Goal: Task Accomplishment & Management: Use online tool/utility

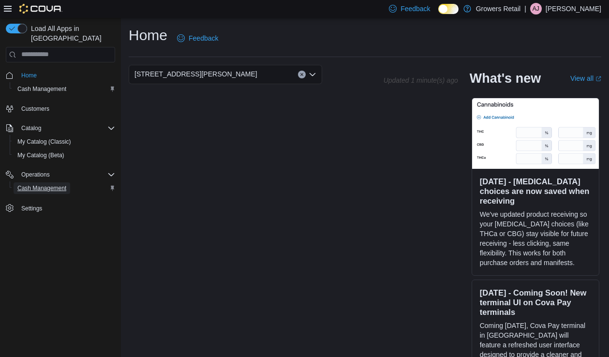
click at [37, 184] on span "Cash Management" at bounding box center [41, 188] width 49 height 8
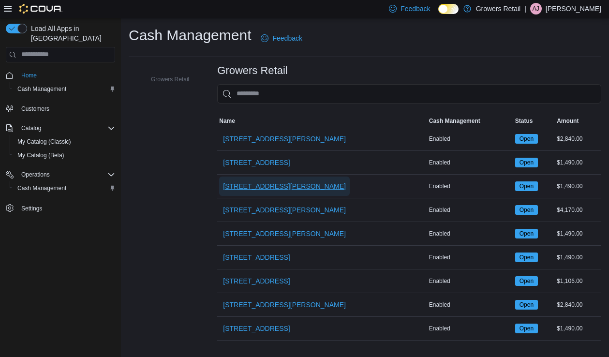
click at [279, 190] on span "[STREET_ADDRESS][PERSON_NAME]" at bounding box center [284, 186] width 123 height 10
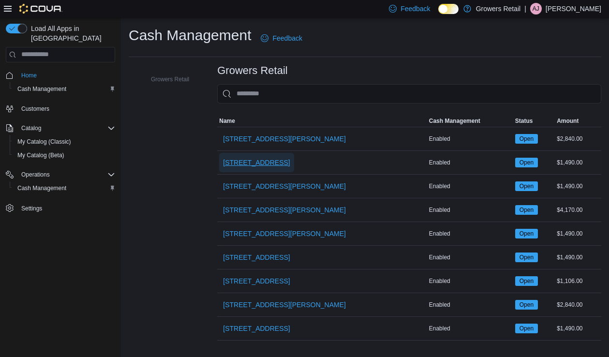
click at [260, 166] on span "[STREET_ADDRESS]" at bounding box center [256, 163] width 67 height 10
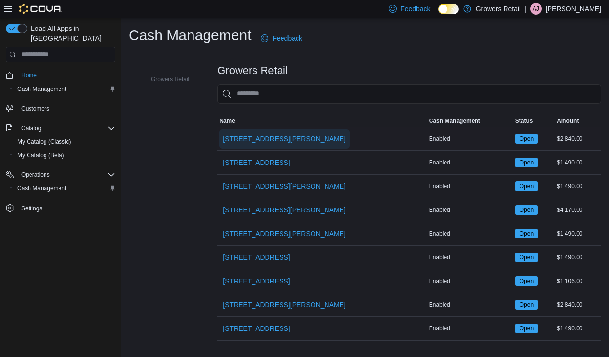
click at [274, 136] on span "[STREET_ADDRESS][PERSON_NAME]" at bounding box center [284, 139] width 123 height 10
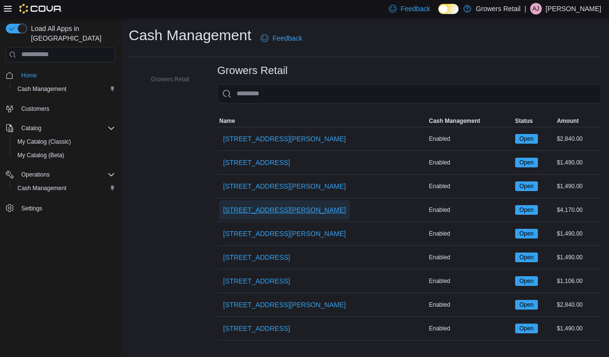
click at [271, 214] on span "[STREET_ADDRESS][PERSON_NAME]" at bounding box center [284, 210] width 123 height 10
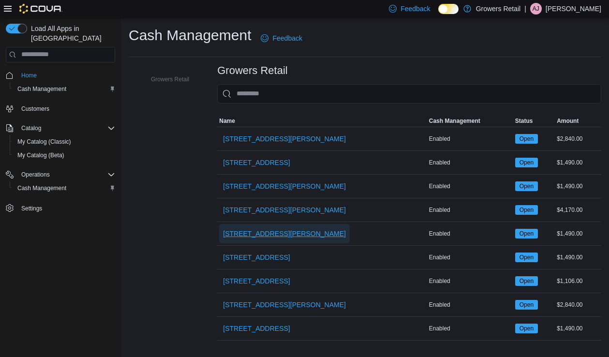
click at [270, 234] on span "[STREET_ADDRESS][PERSON_NAME]" at bounding box center [284, 234] width 123 height 10
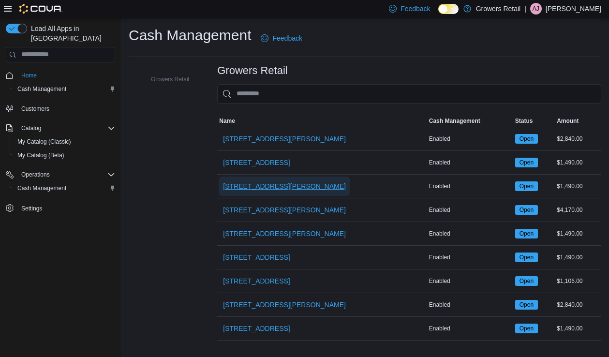
click at [276, 181] on span "[STREET_ADDRESS][PERSON_NAME]" at bounding box center [284, 186] width 123 height 10
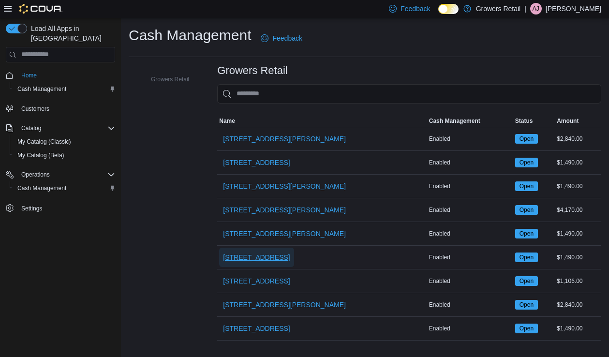
click at [285, 265] on span "[STREET_ADDRESS]" at bounding box center [256, 257] width 67 height 19
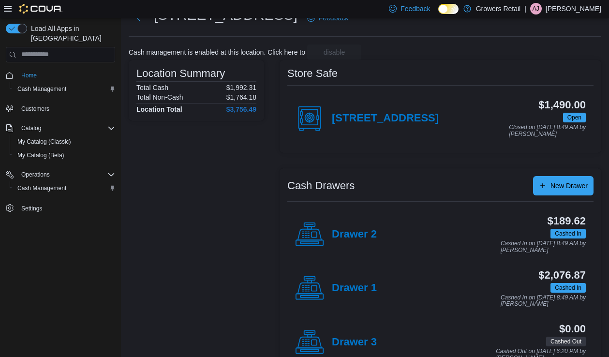
scroll to position [62, 0]
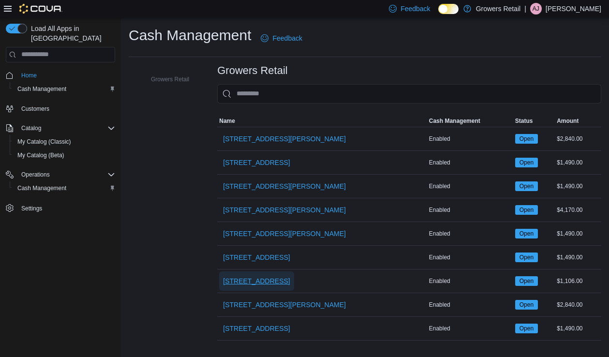
click at [286, 284] on span "[STREET_ADDRESS]" at bounding box center [256, 281] width 67 height 10
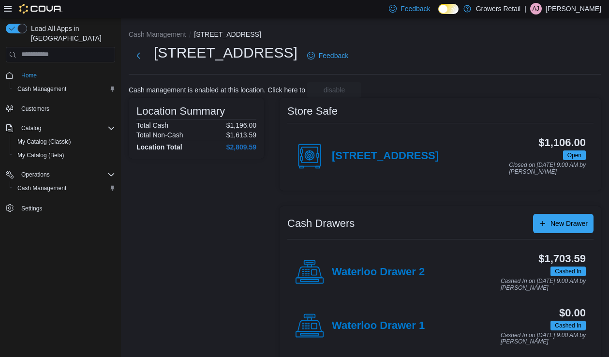
scroll to position [9, 0]
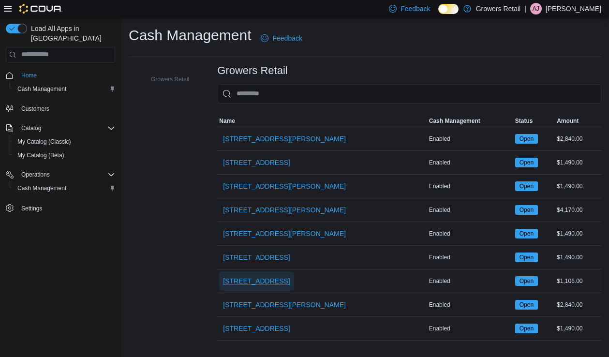
click at [279, 286] on span "[STREET_ADDRESS]" at bounding box center [256, 280] width 67 height 19
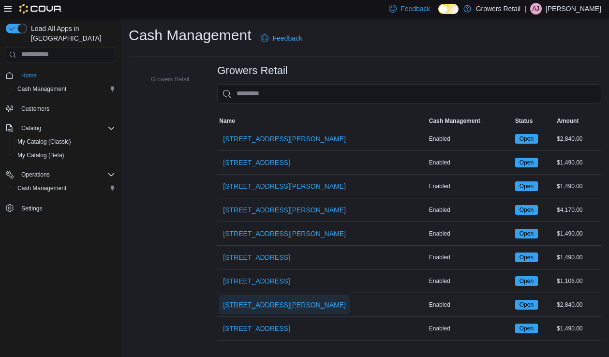
click at [270, 309] on span "[STREET_ADDRESS][PERSON_NAME]" at bounding box center [284, 304] width 123 height 19
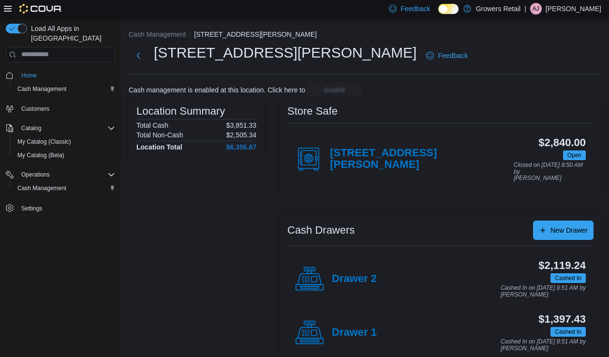
scroll to position [9, 0]
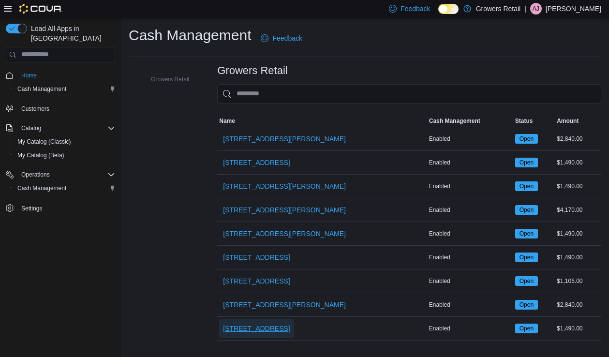
click at [267, 330] on span "[STREET_ADDRESS]" at bounding box center [256, 329] width 67 height 10
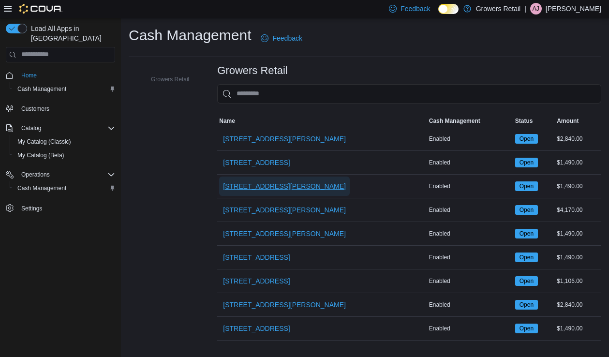
click at [245, 183] on span "[STREET_ADDRESS][PERSON_NAME]" at bounding box center [284, 186] width 123 height 10
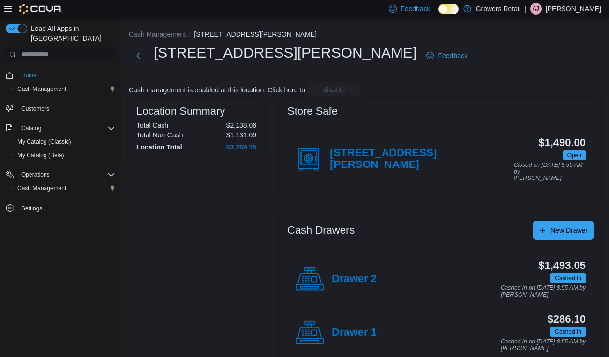
click at [348, 281] on div "Drawer 2" at bounding box center [336, 279] width 82 height 29
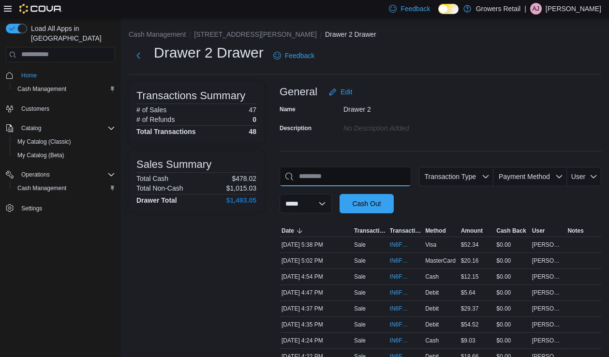
click at [337, 177] on input "This is a search bar. As you type, the results lower in the page will automatic…" at bounding box center [346, 176] width 132 height 19
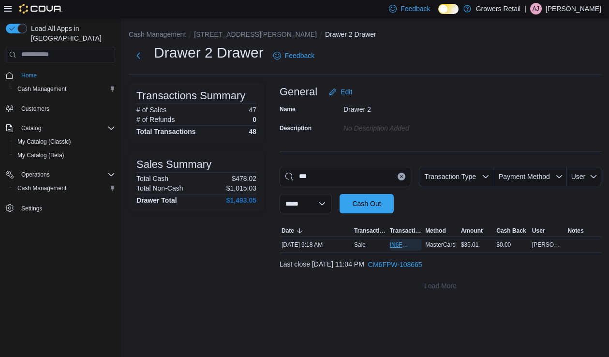
click at [399, 242] on span "IN6FPW-2029345" at bounding box center [401, 245] width 22 height 8
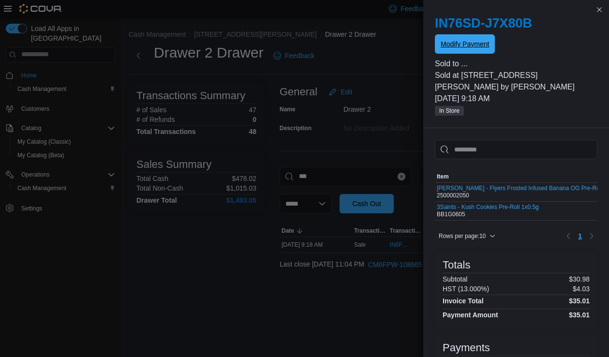
click at [475, 44] on span "Modify Payment" at bounding box center [465, 44] width 48 height 10
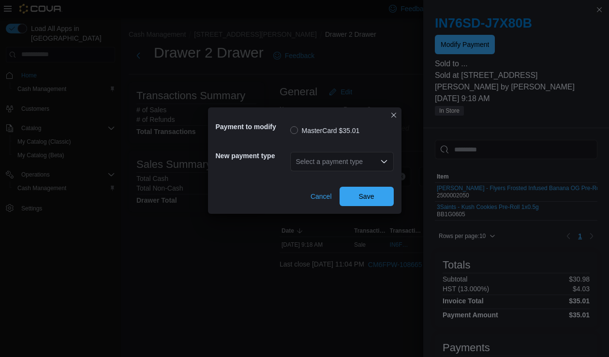
click at [357, 157] on div "Select a payment type" at bounding box center [342, 161] width 104 height 19
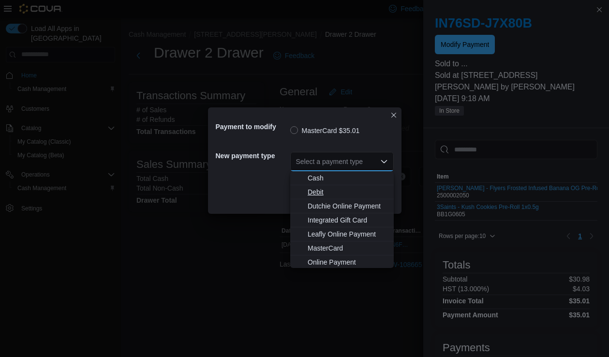
click at [331, 194] on span "Debit" at bounding box center [348, 192] width 80 height 10
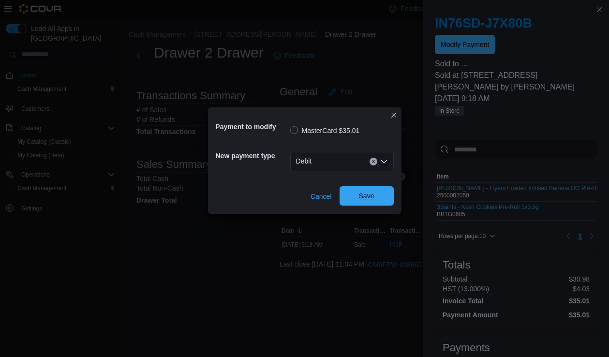
click at [371, 195] on span "Save" at bounding box center [366, 196] width 15 height 10
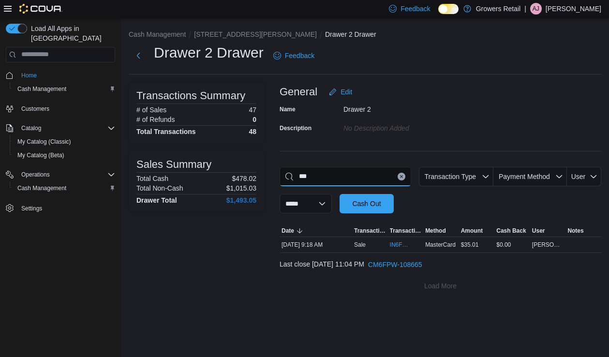
click at [333, 176] on input "***" at bounding box center [346, 176] width 132 height 19
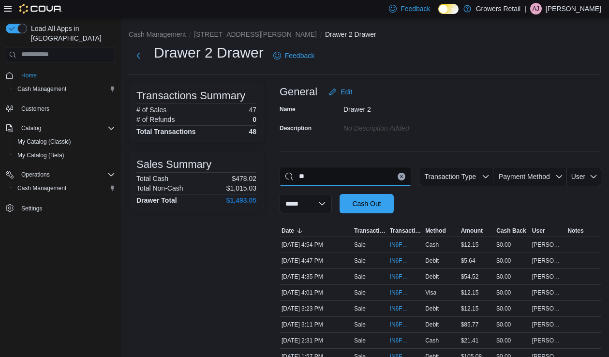
type input "*"
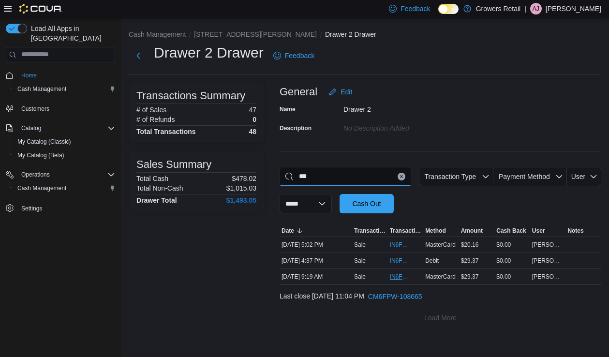
type input "***"
click at [400, 273] on span "IN6FPW-2029346" at bounding box center [401, 277] width 22 height 8
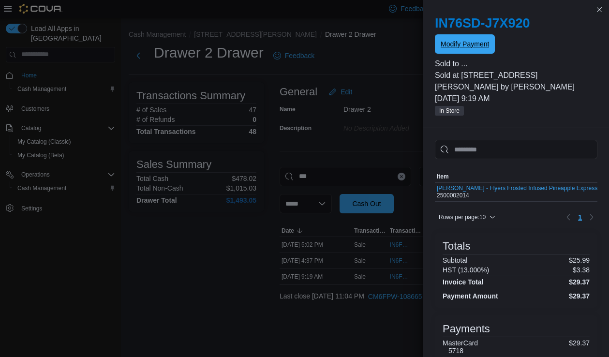
click at [474, 38] on span "Modify Payment" at bounding box center [465, 43] width 48 height 19
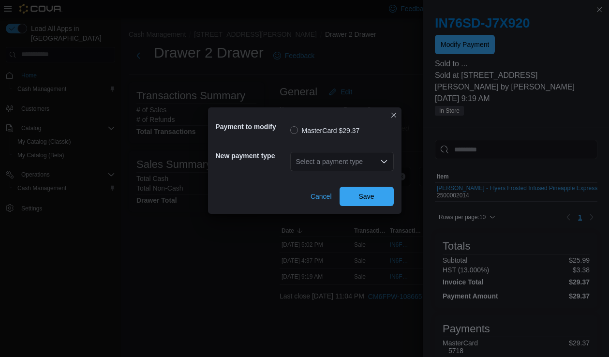
click at [365, 163] on div "Select a payment type" at bounding box center [342, 161] width 104 height 19
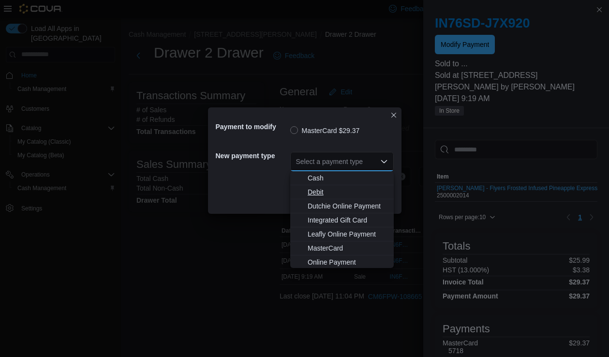
click at [331, 193] on span "Debit" at bounding box center [348, 192] width 80 height 10
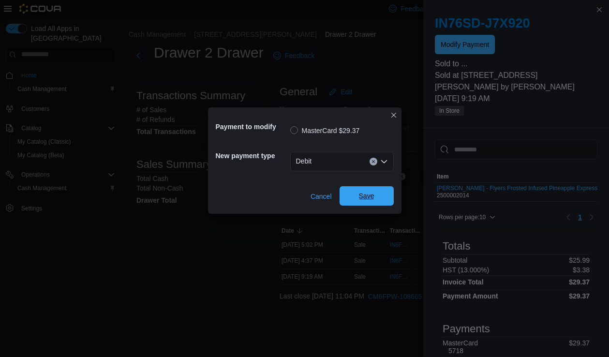
click at [365, 200] on span "Save" at bounding box center [366, 196] width 15 height 10
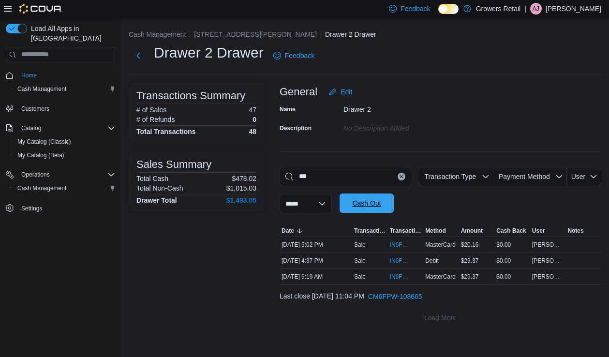
click at [358, 207] on span "Cash Out" at bounding box center [366, 202] width 43 height 19
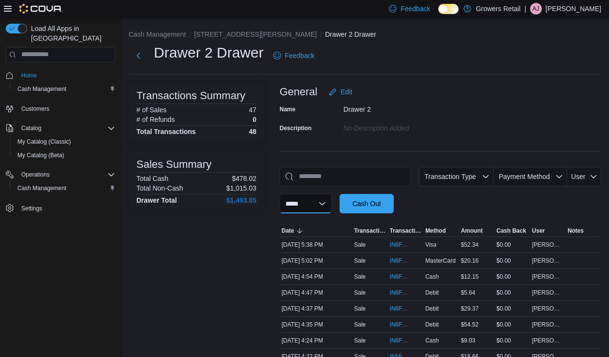
click at [332, 205] on select "**********" at bounding box center [306, 203] width 52 height 19
click at [388, 206] on span "Cash Out" at bounding box center [366, 202] width 43 height 19
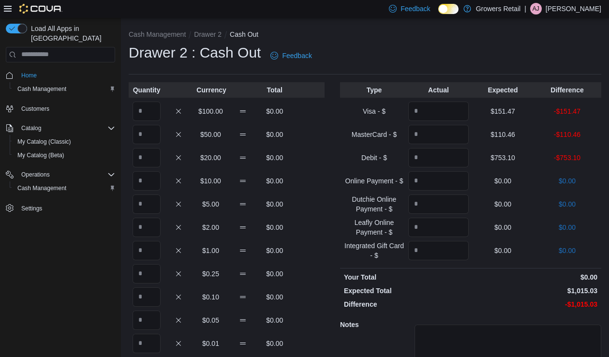
scroll to position [76, 0]
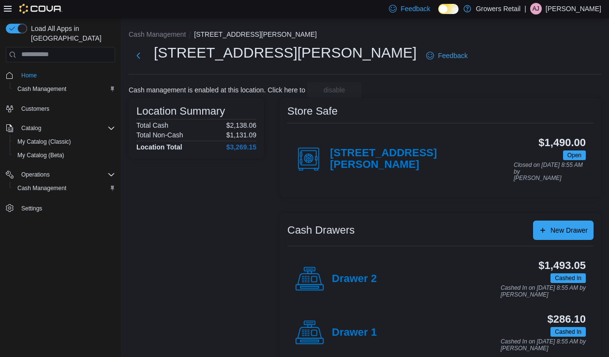
scroll to position [9, 0]
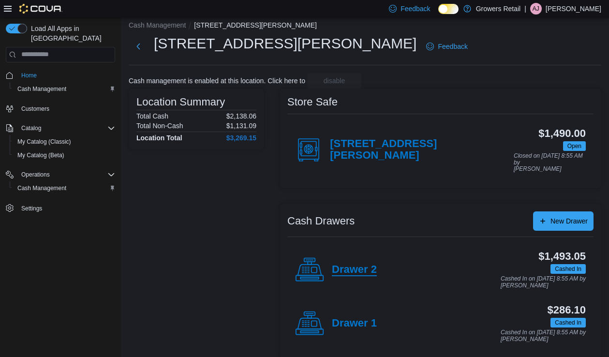
click at [368, 264] on h4 "Drawer 2" at bounding box center [354, 270] width 45 height 13
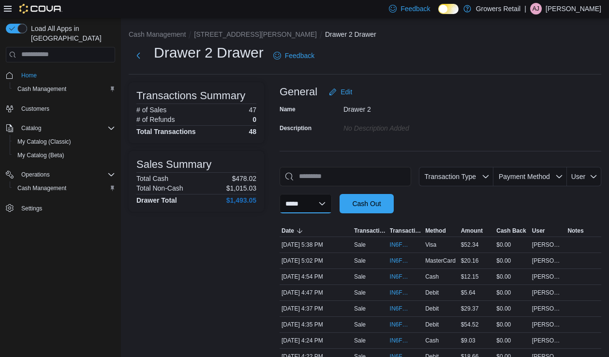
click at [327, 195] on select "**********" at bounding box center [306, 203] width 52 height 19
select select "*********"
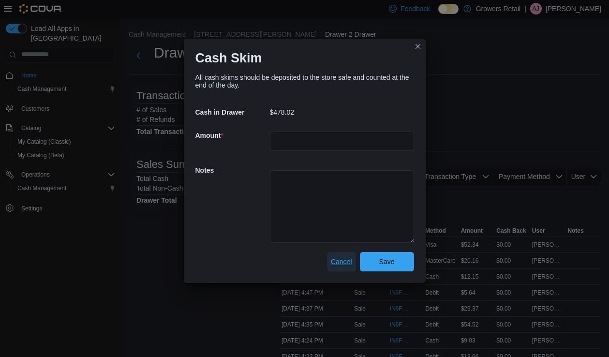
click at [340, 257] on span "Cancel" at bounding box center [341, 262] width 21 height 10
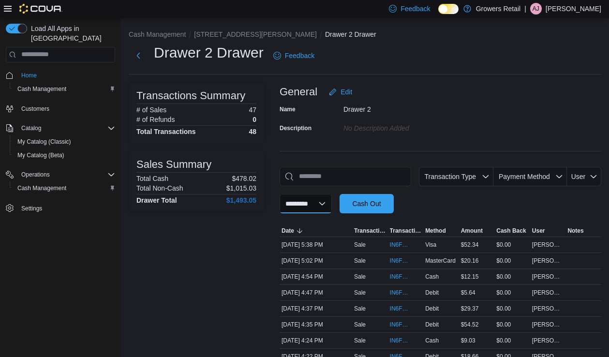
select select
click at [305, 173] on input "This is a search bar. As you type, the results lower in the page will automatic…" at bounding box center [346, 176] width 132 height 19
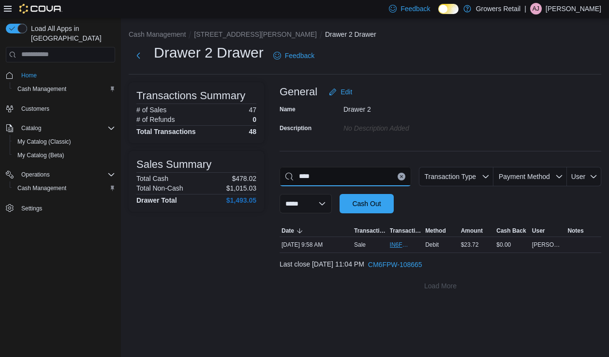
type input "****"
click at [405, 246] on span "IN6FPW-2029389" at bounding box center [401, 245] width 22 height 8
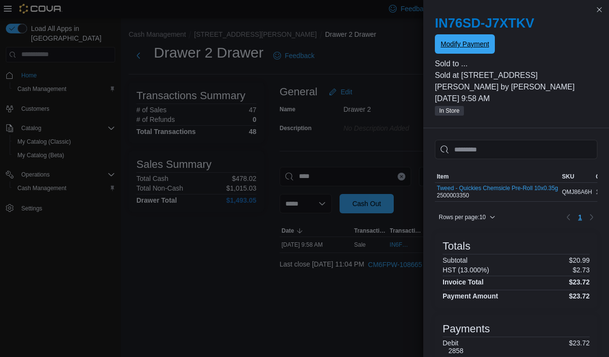
click at [470, 39] on span "Modify Payment" at bounding box center [465, 44] width 48 height 10
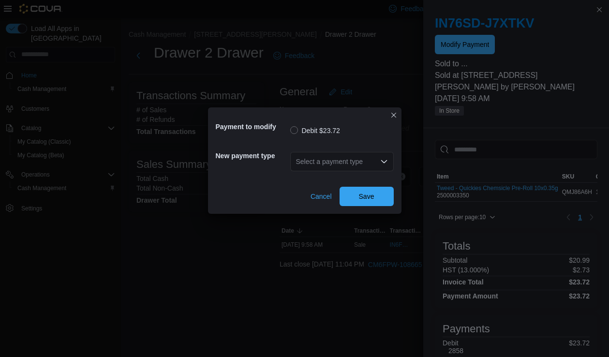
click at [357, 159] on div "Select a payment type" at bounding box center [342, 161] width 104 height 19
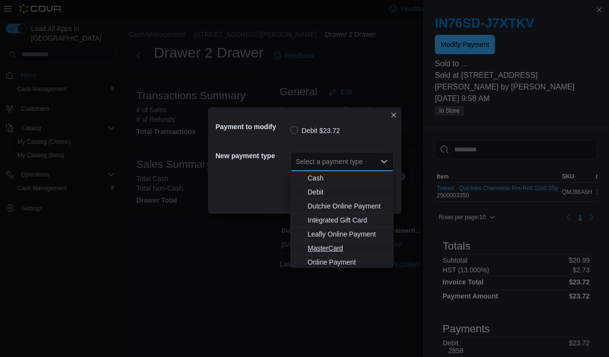
click at [332, 245] on span "MasterCard" at bounding box center [348, 248] width 80 height 10
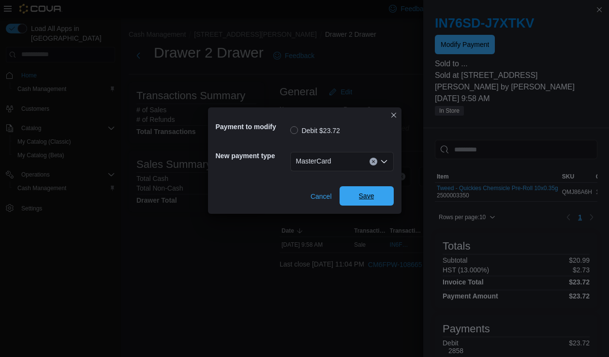
click at [377, 191] on span "Save" at bounding box center [366, 195] width 43 height 19
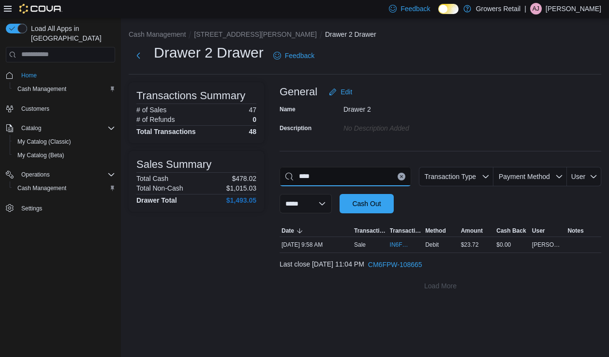
click at [339, 174] on input "****" at bounding box center [346, 176] width 132 height 19
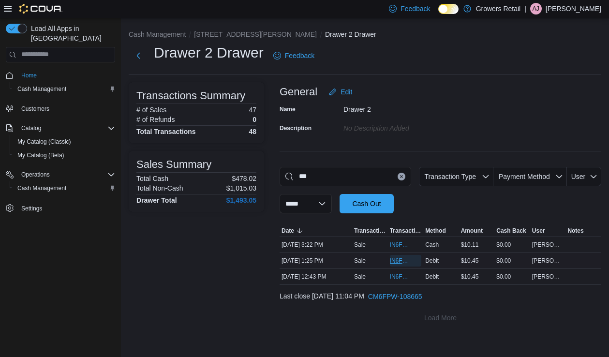
click at [400, 262] on span "IN6FPW-2029576" at bounding box center [401, 261] width 22 height 8
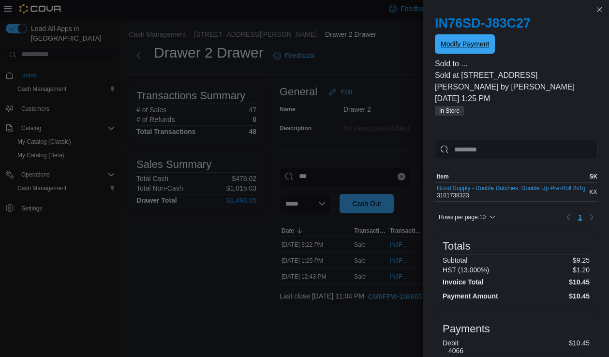
click at [487, 37] on span "Modify Payment" at bounding box center [465, 43] width 48 height 19
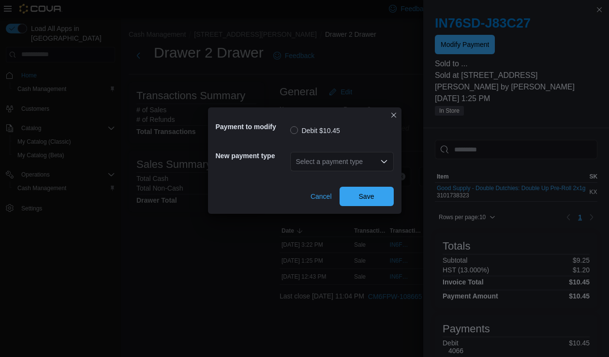
click at [359, 160] on div "Select a payment type" at bounding box center [342, 161] width 104 height 19
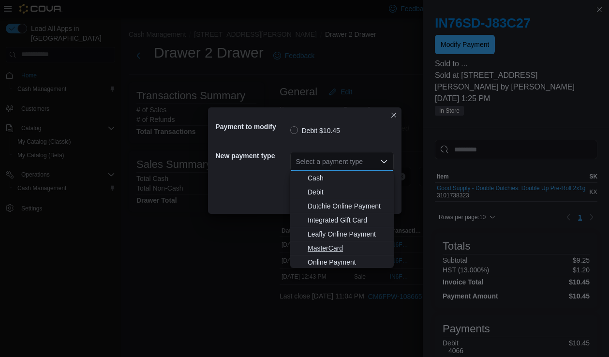
click at [326, 249] on span "MasterCard" at bounding box center [348, 248] width 80 height 10
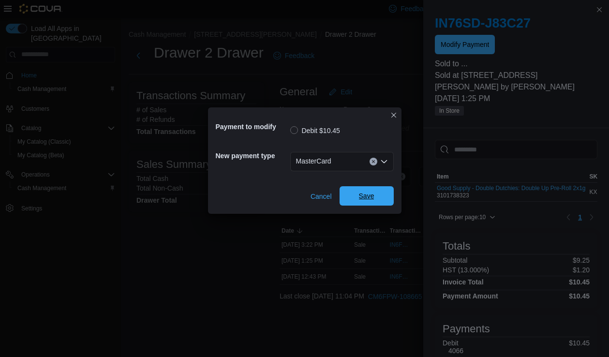
click at [354, 201] on span "Save" at bounding box center [366, 195] width 43 height 19
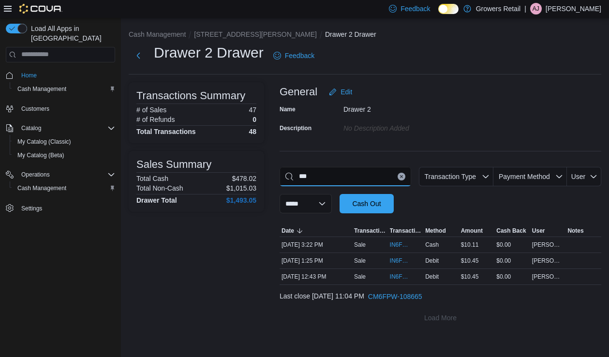
click at [325, 175] on input "***" at bounding box center [346, 176] width 132 height 19
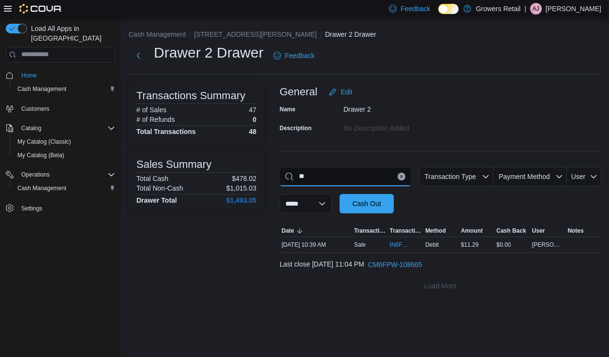
type input "*"
type input "****"
click at [412, 243] on span "IN6FPW-2029637" at bounding box center [406, 245] width 32 height 12
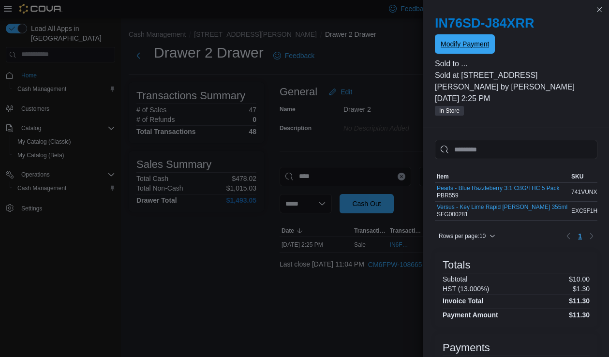
click at [485, 44] on span "Modify Payment" at bounding box center [465, 44] width 48 height 10
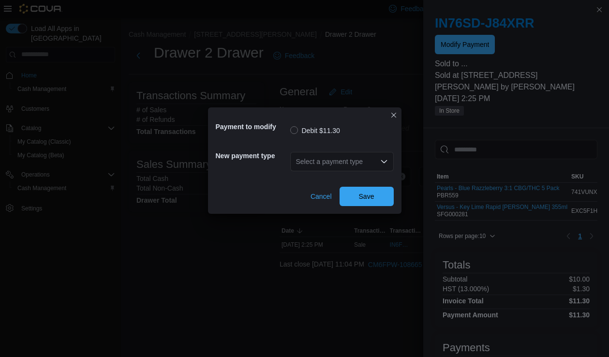
click at [362, 157] on div "Select a payment type" at bounding box center [342, 161] width 104 height 19
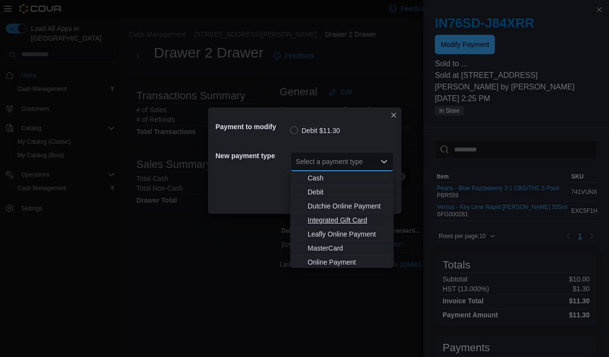
scroll to position [15, 0]
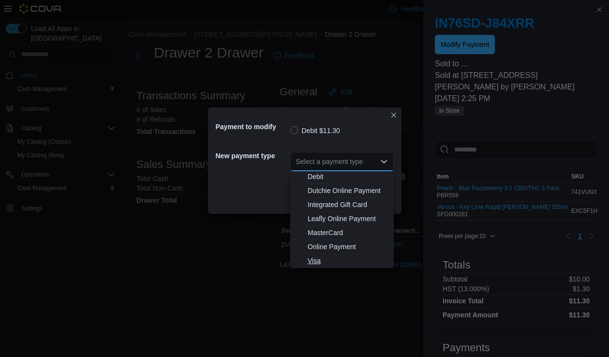
click at [312, 257] on span "Visa" at bounding box center [348, 261] width 80 height 10
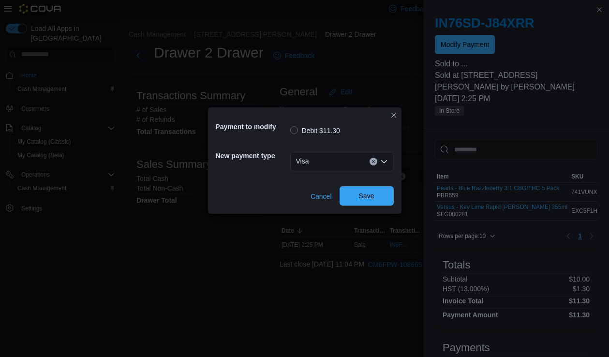
click at [370, 195] on span "Save" at bounding box center [366, 196] width 15 height 10
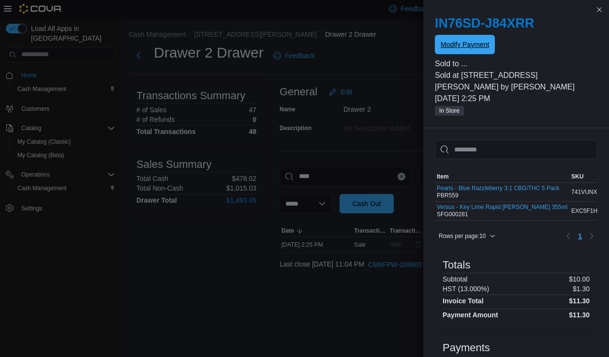
scroll to position [0, 0]
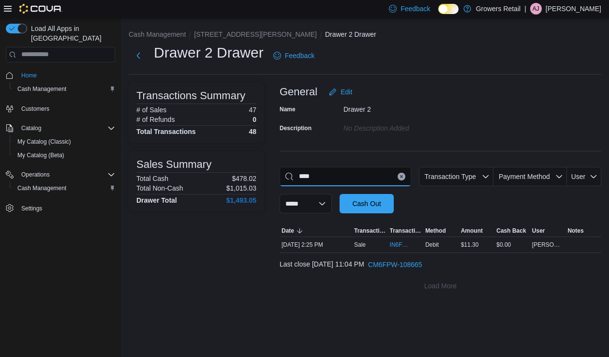
click at [326, 174] on input "****" at bounding box center [346, 176] width 132 height 19
type input "****"
click at [398, 244] on span "IN6FPW-2029769" at bounding box center [401, 245] width 22 height 8
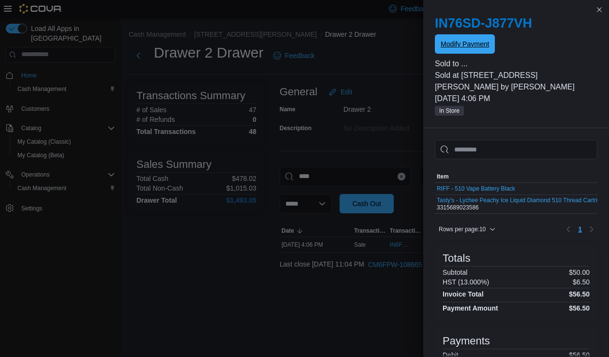
click at [478, 33] on div "IN76SD-J877VH Modify Payment" at bounding box center [516, 34] width 163 height 39
click at [468, 41] on span "Modify Payment" at bounding box center [465, 44] width 48 height 10
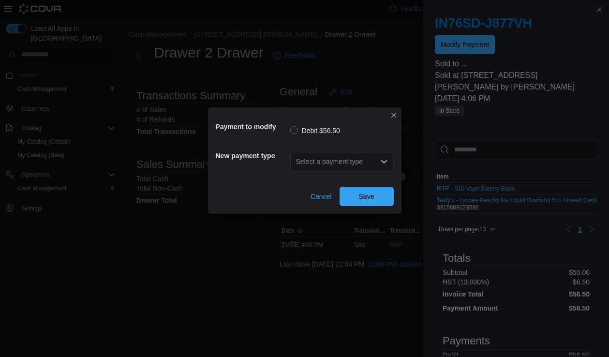
click at [348, 166] on div "Select a payment type" at bounding box center [342, 161] width 104 height 19
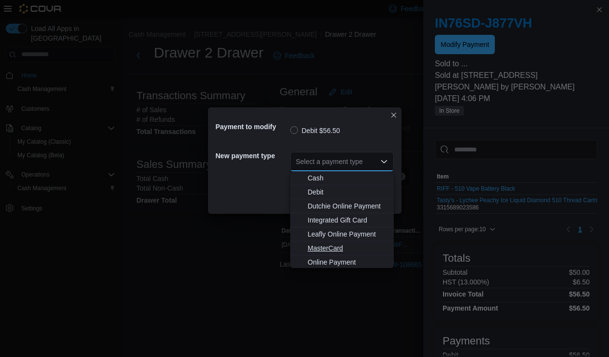
click at [323, 249] on span "MasterCard" at bounding box center [348, 248] width 80 height 10
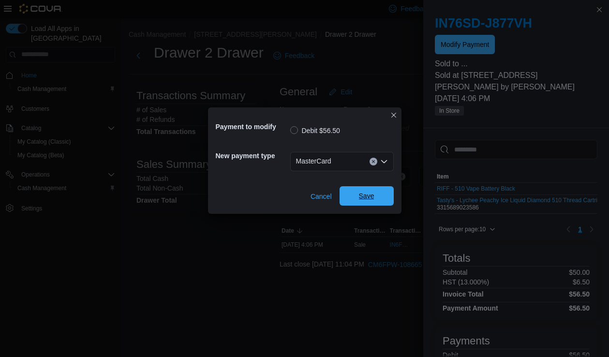
click at [363, 198] on span "Save" at bounding box center [366, 196] width 15 height 10
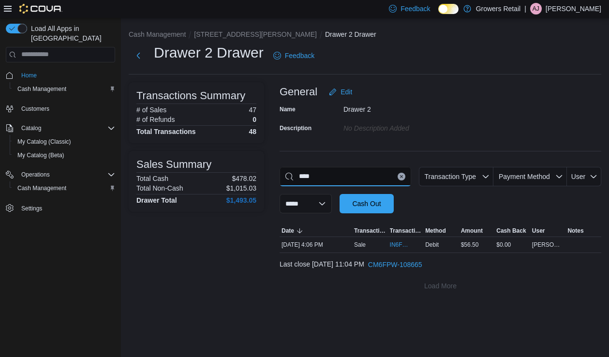
click at [335, 180] on input "****" at bounding box center [346, 176] width 132 height 19
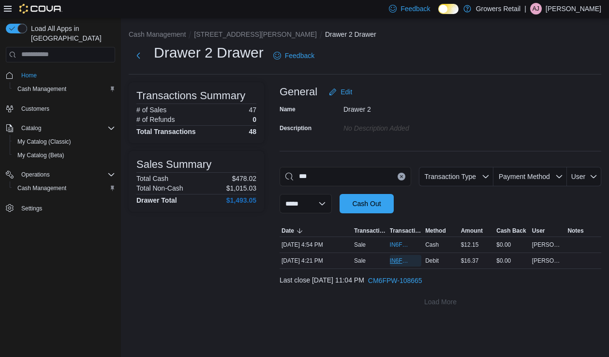
click at [394, 261] on span "IN6FPW-2029788" at bounding box center [401, 261] width 22 height 8
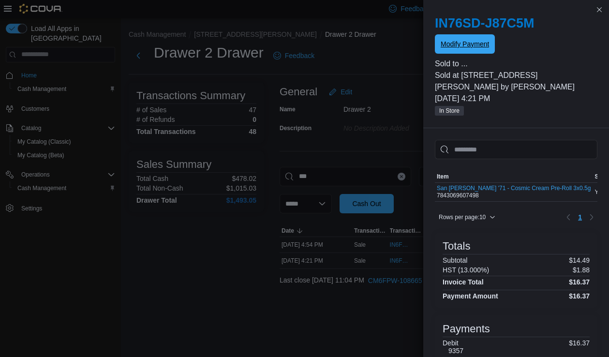
click at [477, 46] on span "Modify Payment" at bounding box center [465, 44] width 48 height 10
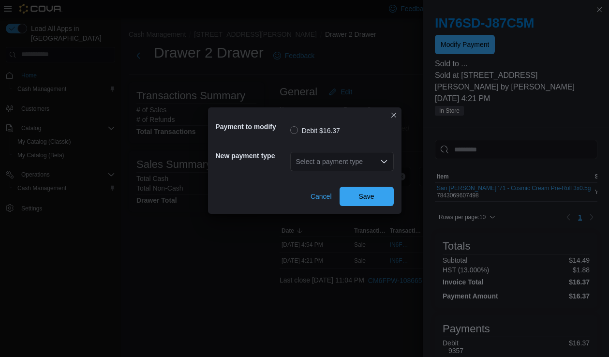
click at [332, 163] on div "Select a payment type" at bounding box center [342, 161] width 104 height 19
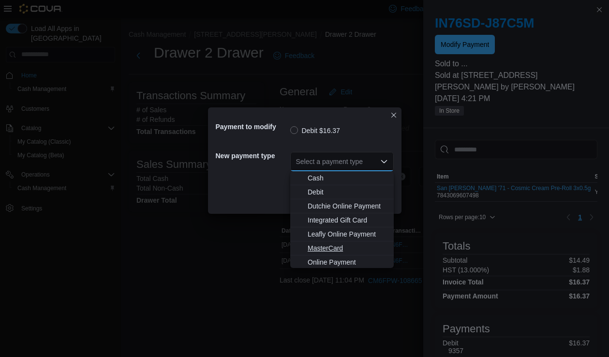
click at [333, 249] on span "MasterCard" at bounding box center [348, 248] width 80 height 10
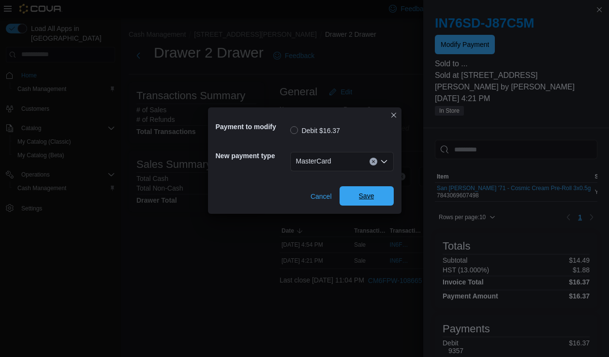
click at [366, 199] on span "Save" at bounding box center [366, 196] width 15 height 10
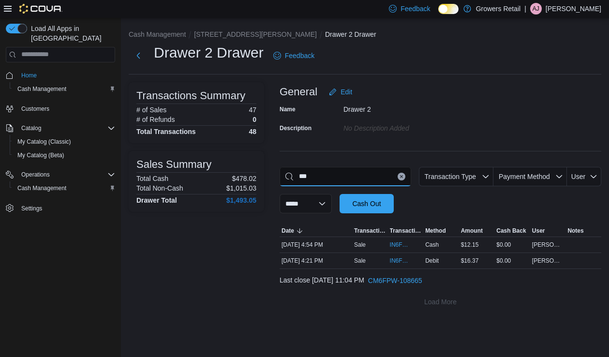
click at [333, 180] on input "***" at bounding box center [346, 176] width 132 height 19
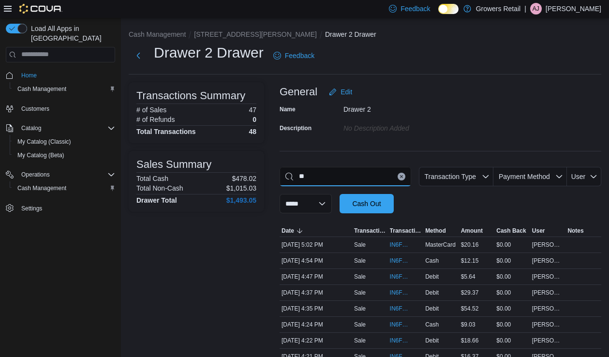
type input "*"
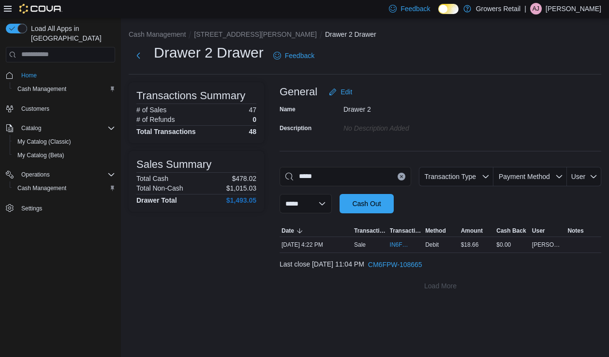
click at [411, 251] on div "IN6FPW-2029790" at bounding box center [406, 244] width 36 height 15
click at [407, 249] on span "IN6FPW-2029790" at bounding box center [406, 245] width 32 height 12
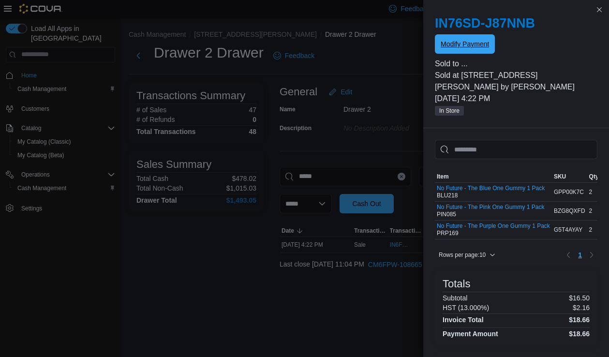
click at [476, 42] on span "Modify Payment" at bounding box center [465, 44] width 48 height 10
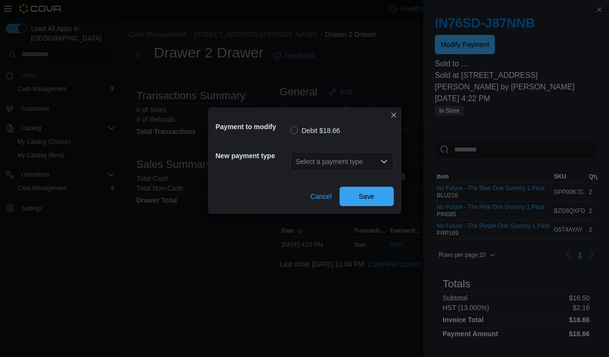
click at [368, 157] on div "Select a payment type" at bounding box center [342, 161] width 104 height 19
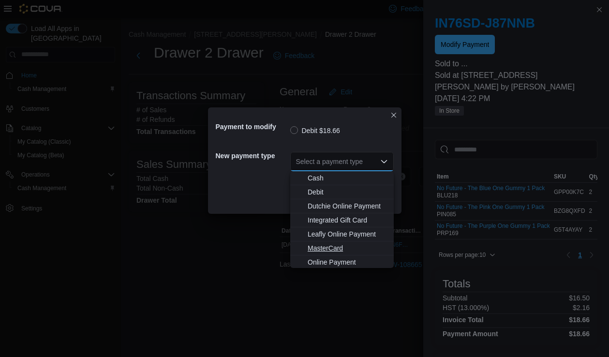
click at [333, 249] on span "MasterCard" at bounding box center [348, 248] width 80 height 10
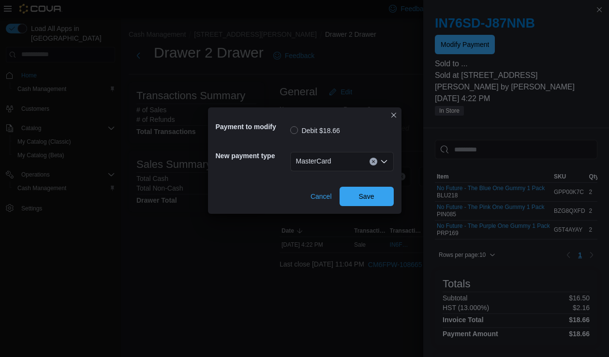
click at [371, 185] on div "Cancel Save" at bounding box center [305, 192] width 178 height 27
click at [370, 195] on span "Save" at bounding box center [366, 196] width 15 height 10
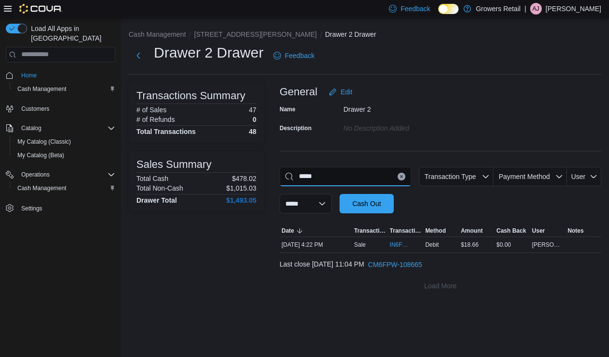
click at [337, 171] on input "*****" at bounding box center [346, 176] width 132 height 19
type input "****"
click at [408, 246] on span "IN6FPW-2029804" at bounding box center [401, 245] width 22 height 8
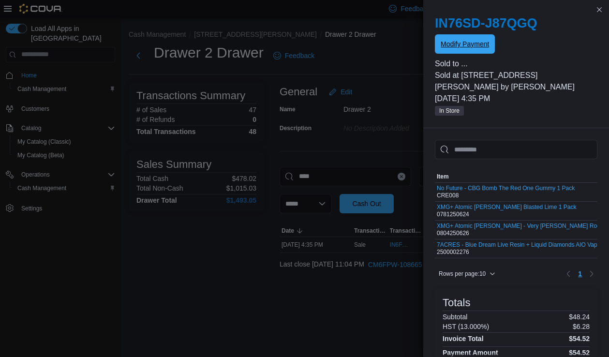
click at [471, 48] on span "Modify Payment" at bounding box center [465, 44] width 48 height 10
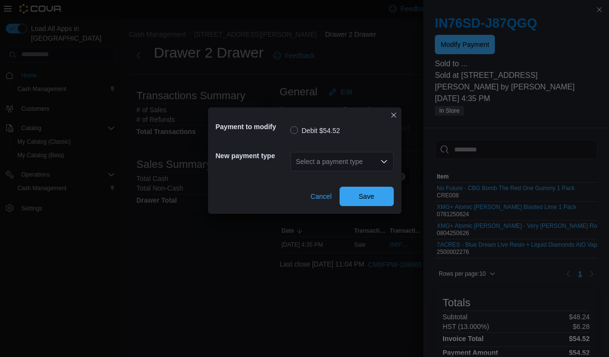
click at [342, 159] on div "Select a payment type" at bounding box center [342, 161] width 104 height 19
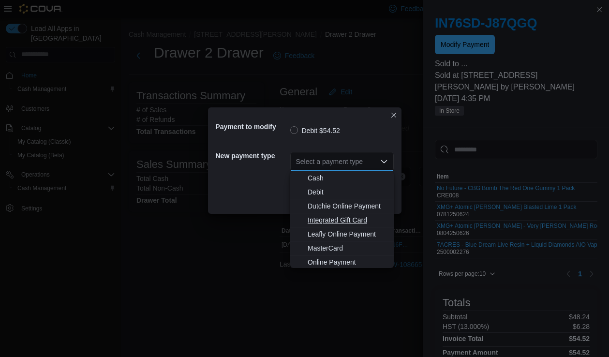
scroll to position [15, 0]
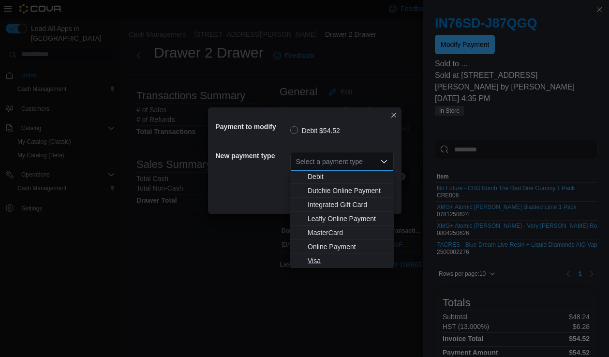
click at [312, 259] on span "Visa" at bounding box center [348, 261] width 80 height 10
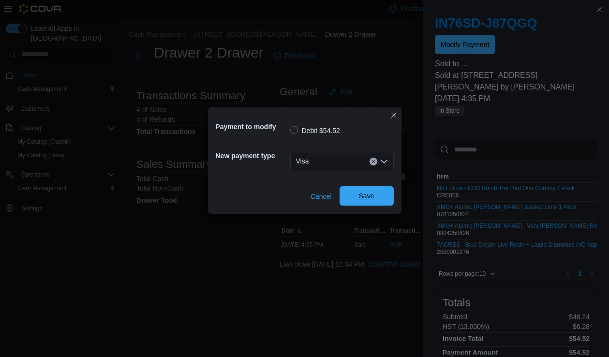
click at [364, 193] on span "Save" at bounding box center [366, 196] width 15 height 10
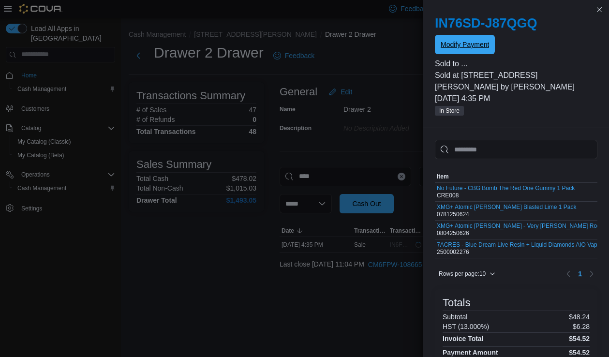
scroll to position [0, 0]
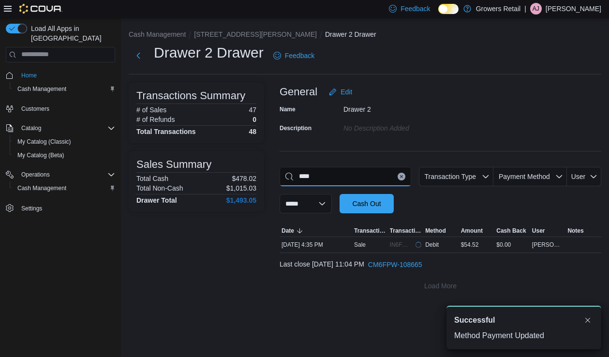
click at [356, 178] on input "****" at bounding box center [346, 176] width 132 height 19
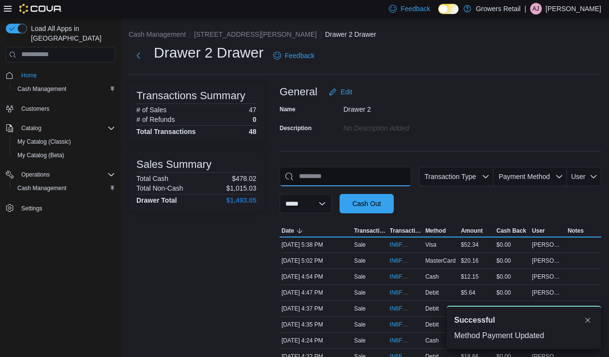
click at [356, 178] on input "This is a search bar. As you type, the results lower in the page will automatic…" at bounding box center [346, 176] width 132 height 19
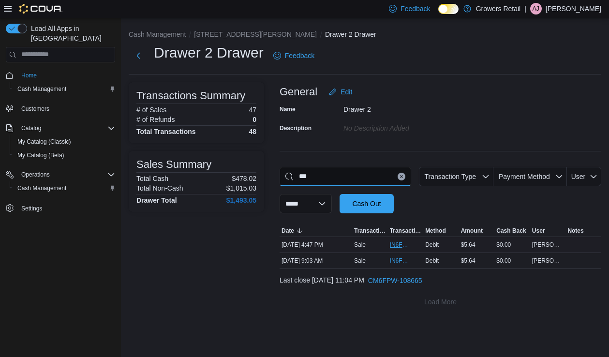
type input "***"
click at [404, 244] on span "IN6FPW-2029821" at bounding box center [401, 245] width 22 height 8
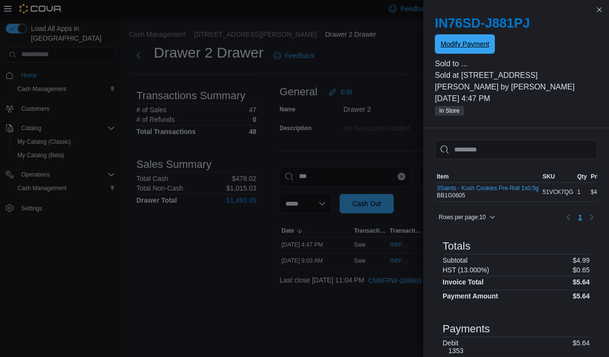
click at [478, 47] on span "Modify Payment" at bounding box center [465, 44] width 48 height 10
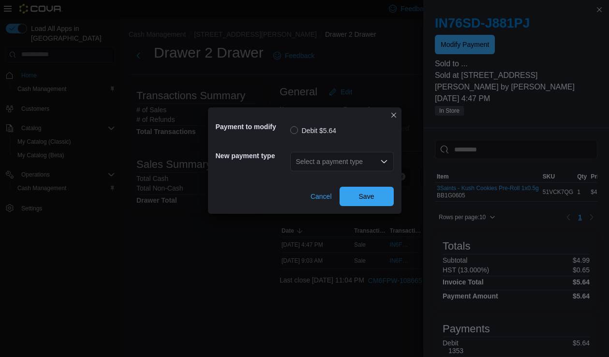
click at [355, 161] on div "Select a payment type" at bounding box center [342, 161] width 104 height 19
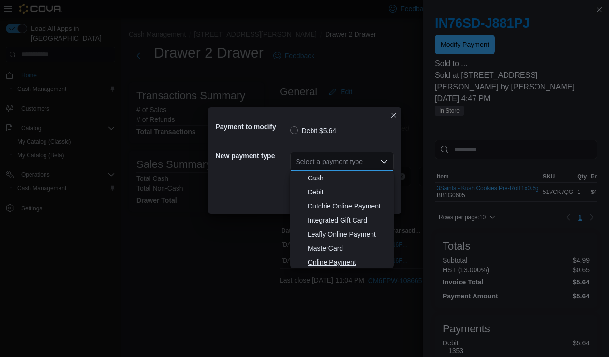
scroll to position [15, 0]
click at [320, 257] on span "Visa" at bounding box center [348, 261] width 80 height 10
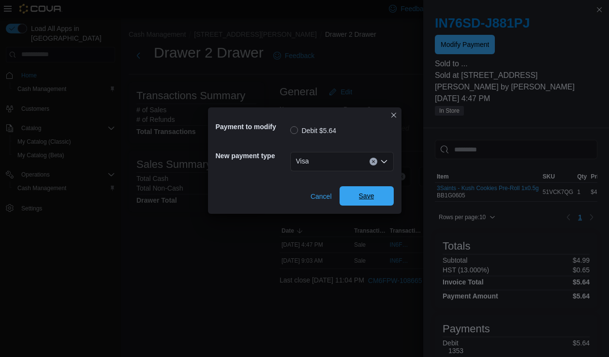
click at [372, 200] on span "Save" at bounding box center [366, 196] width 15 height 10
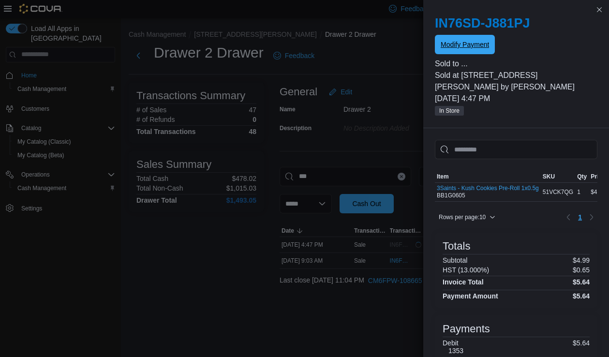
scroll to position [0, 0]
